Goal: Navigation & Orientation: Find specific page/section

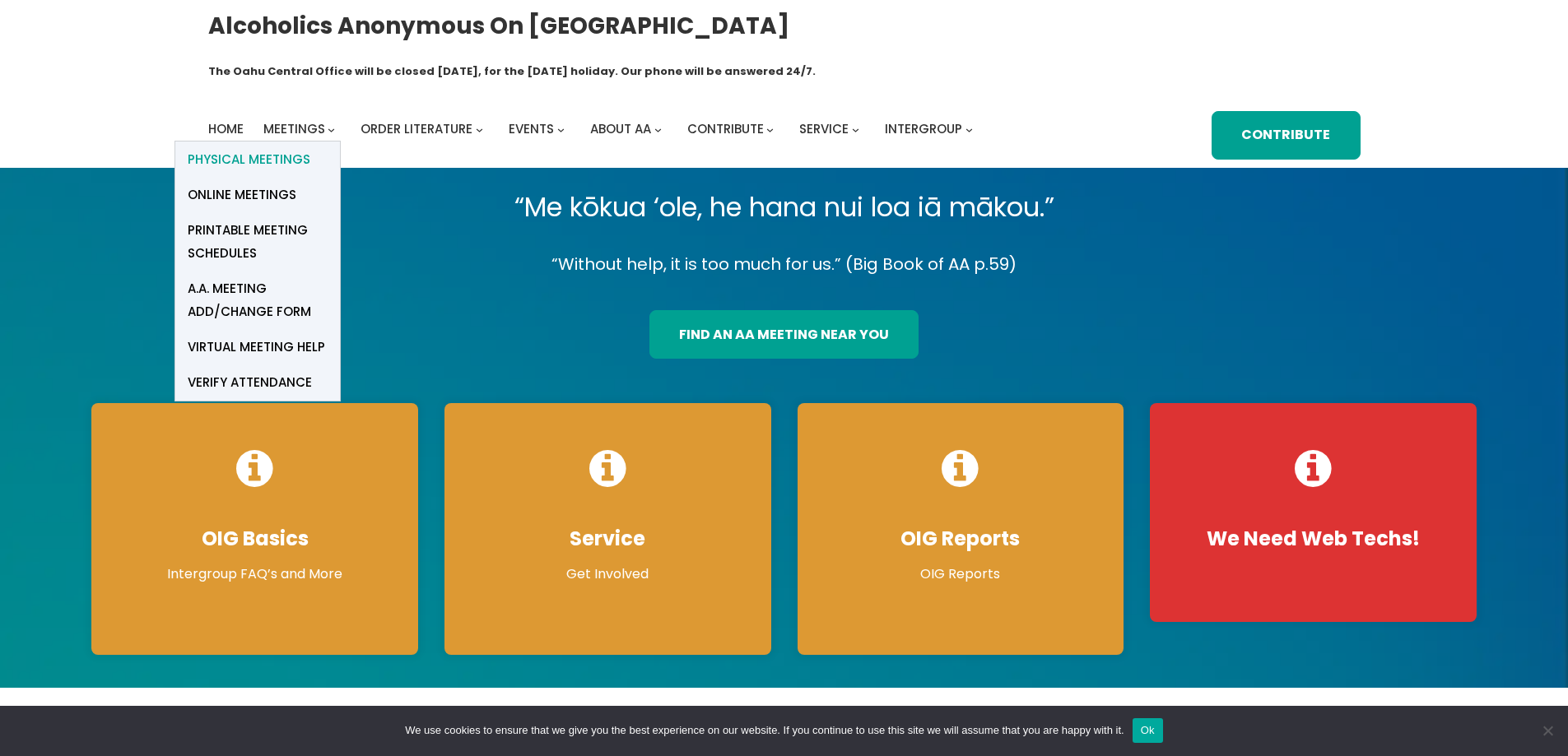
click at [293, 148] on span "Physical Meetings" at bounding box center [249, 160] width 123 height 23
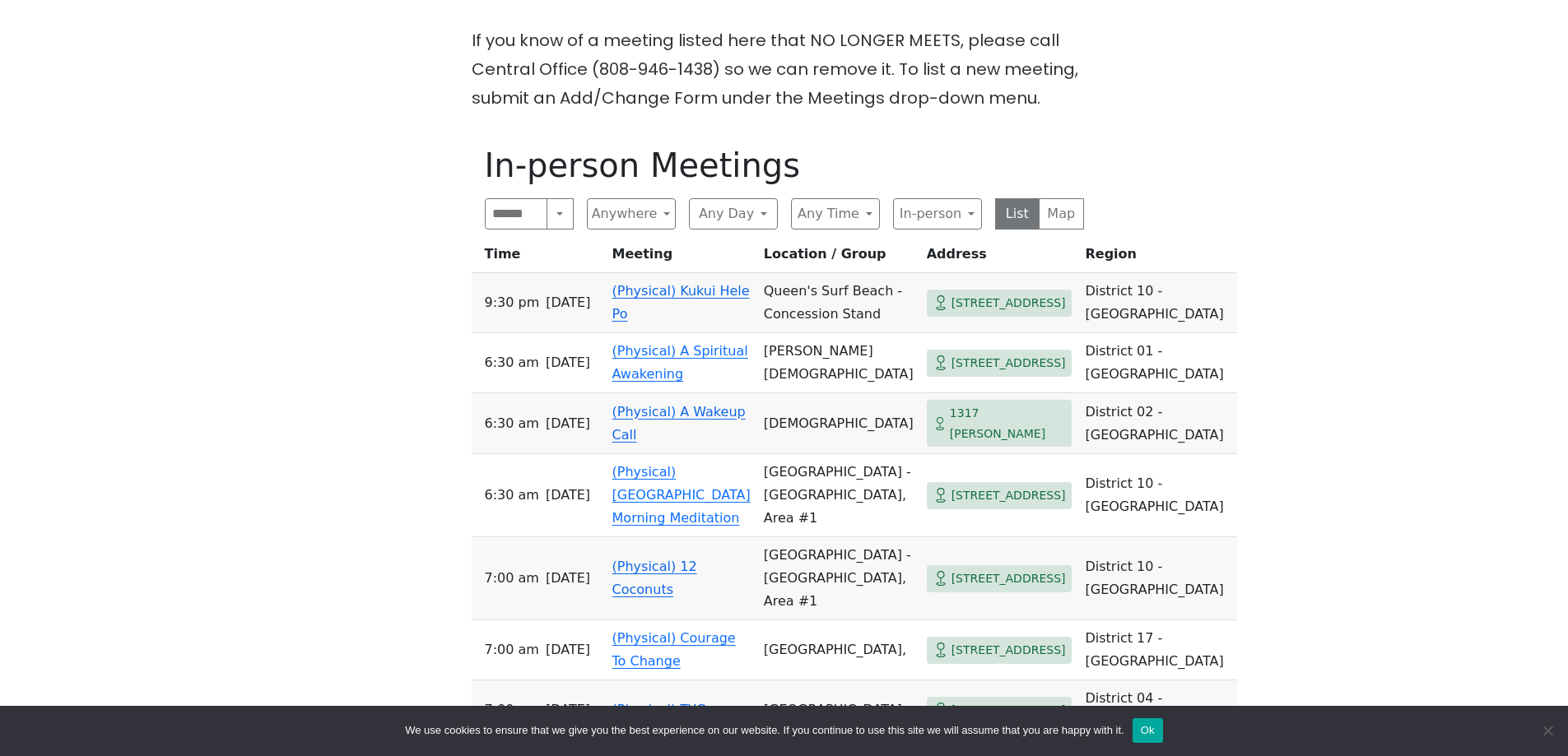
scroll to position [576, 0]
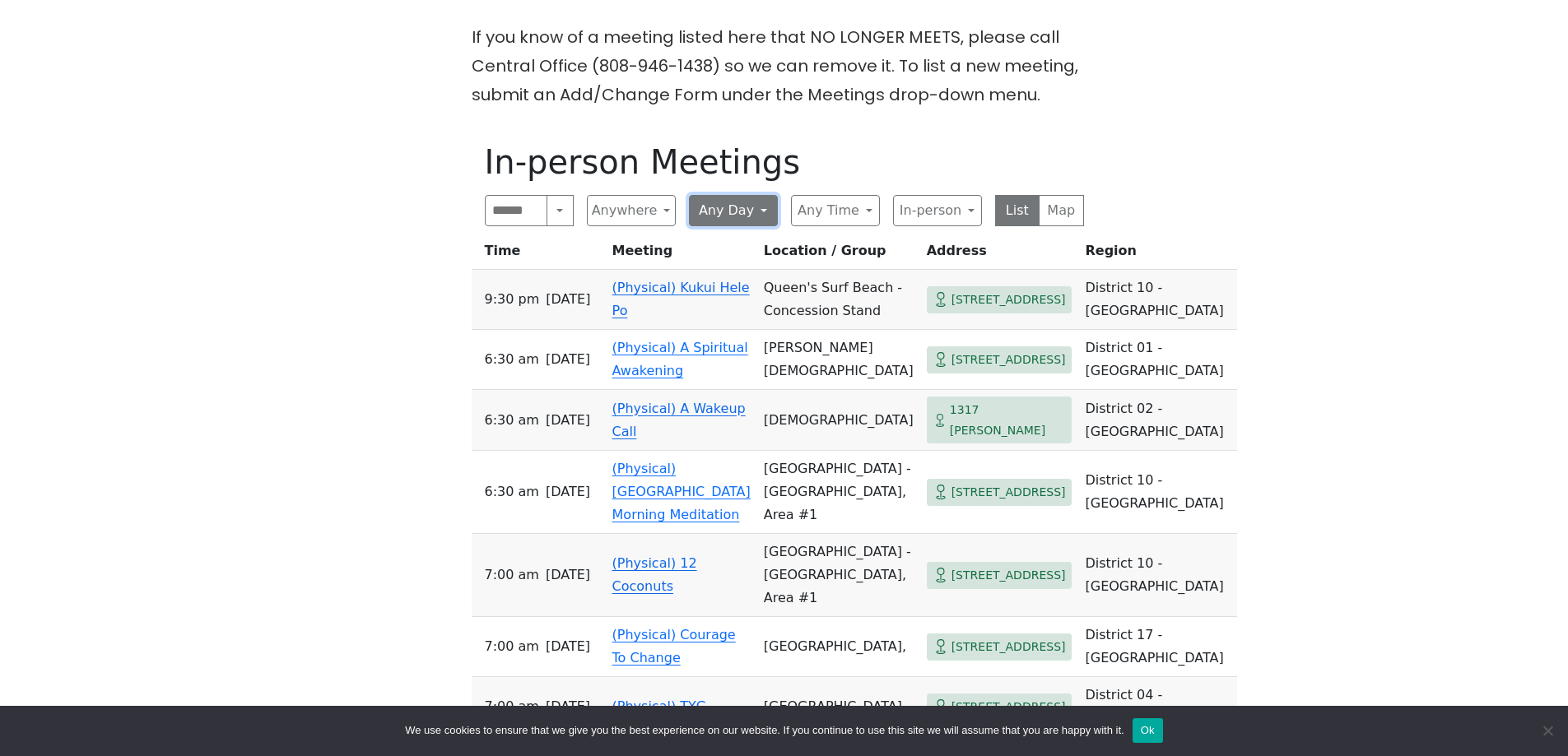
click at [751, 195] on button "Any Day" at bounding box center [733, 210] width 88 height 32
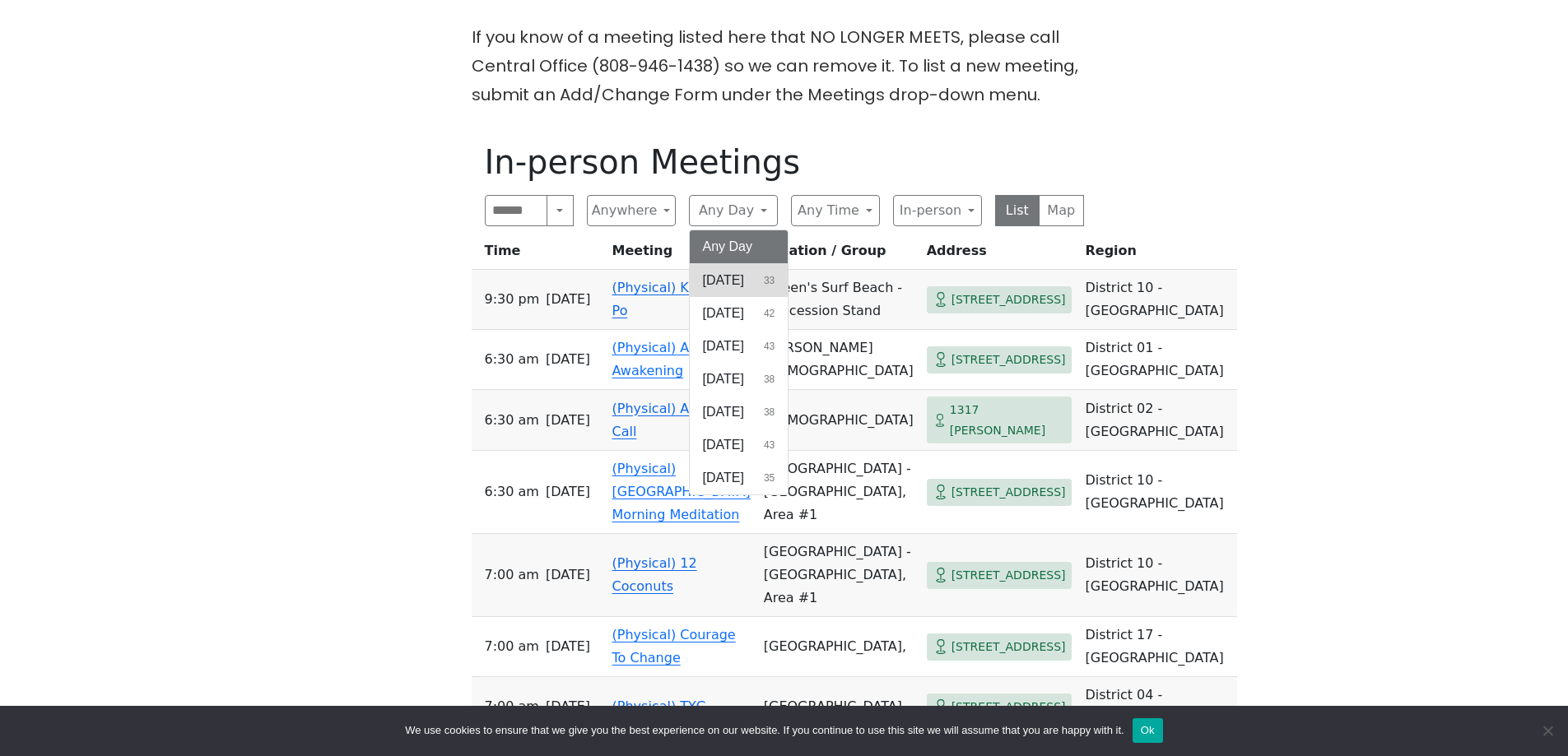
click at [744, 271] on span "[DATE]" at bounding box center [724, 281] width 42 height 20
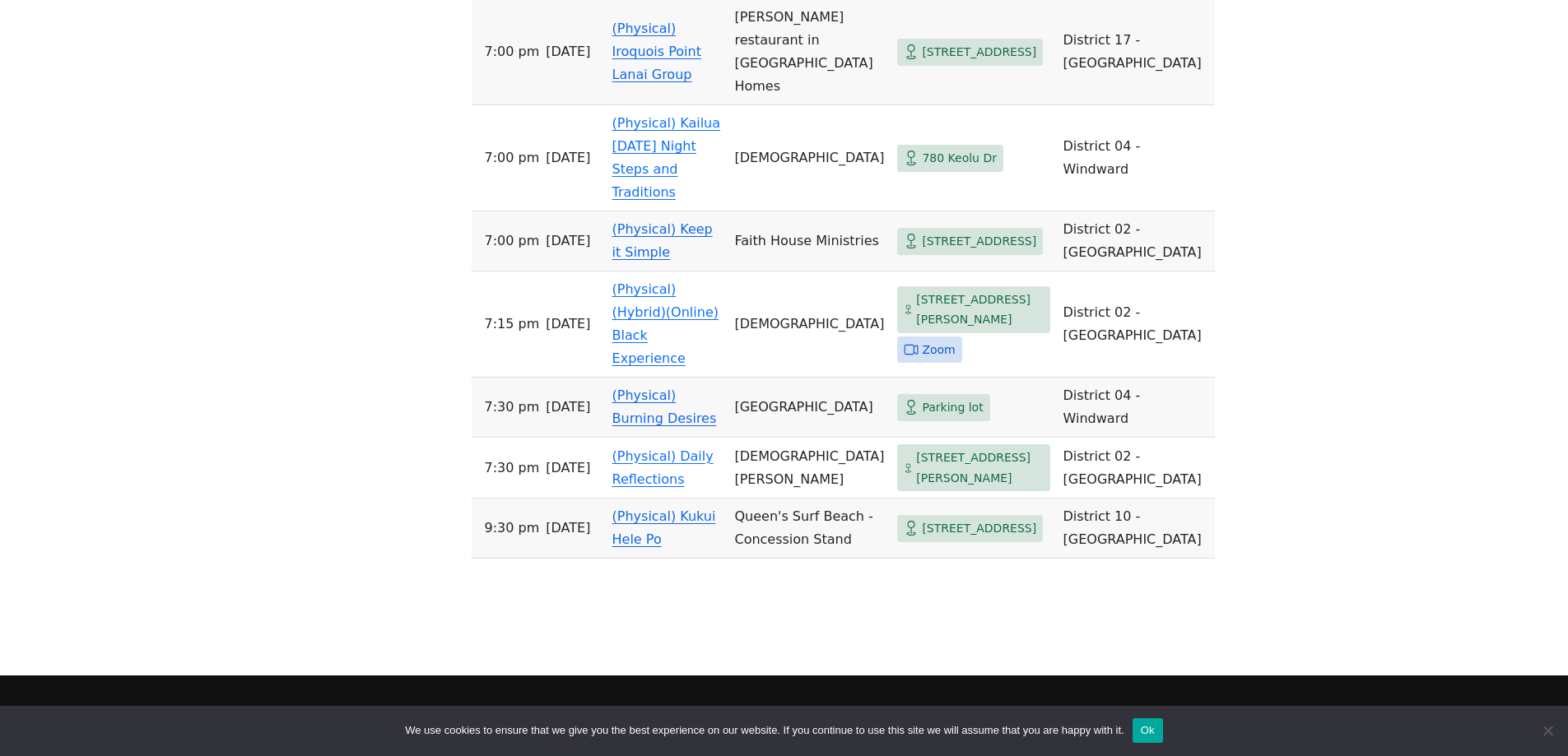
scroll to position [2075, 0]
